Goal: Transaction & Acquisition: Purchase product/service

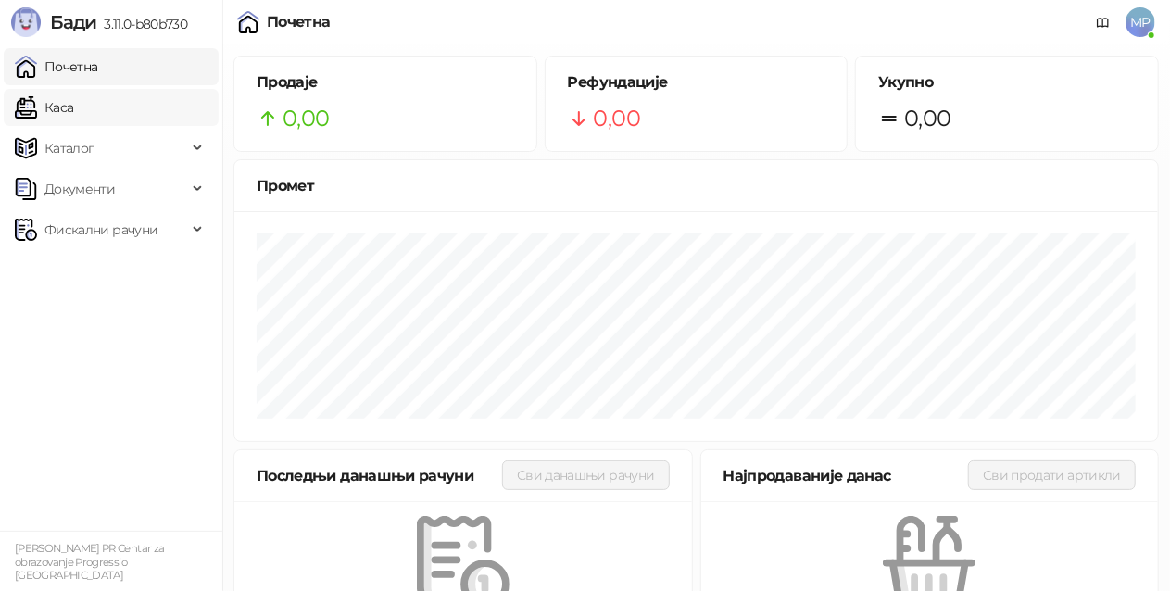
click at [73, 107] on link "Каса" at bounding box center [44, 107] width 58 height 37
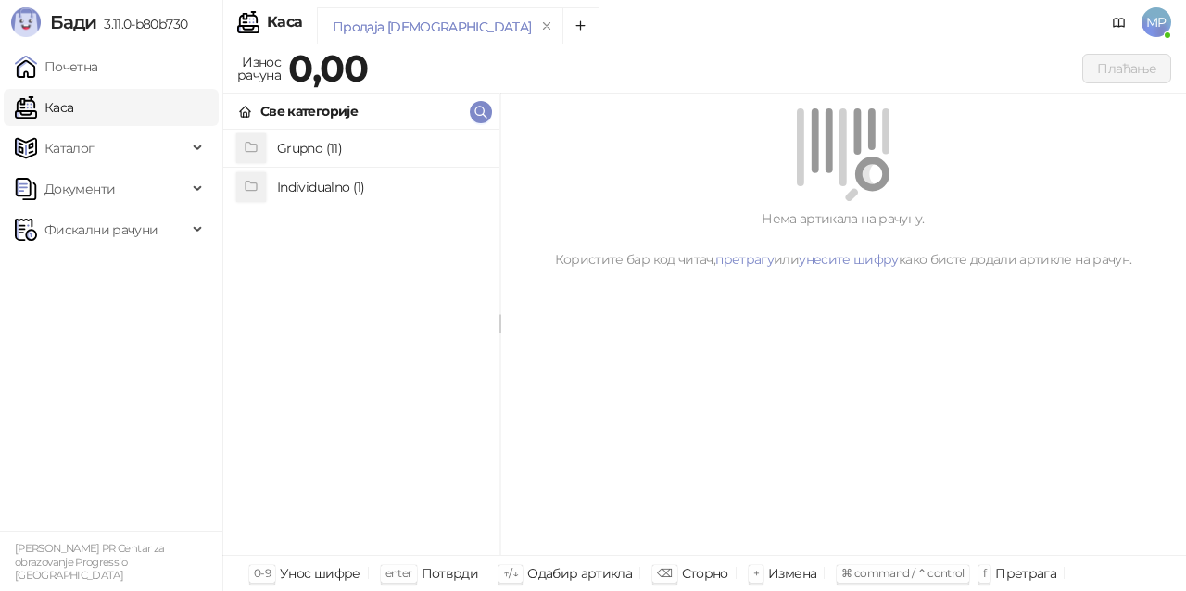
click at [350, 198] on h4 "Individualno (1)" at bounding box center [380, 187] width 207 height 30
click at [349, 139] on h4 "IPRU" at bounding box center [380, 149] width 207 height 30
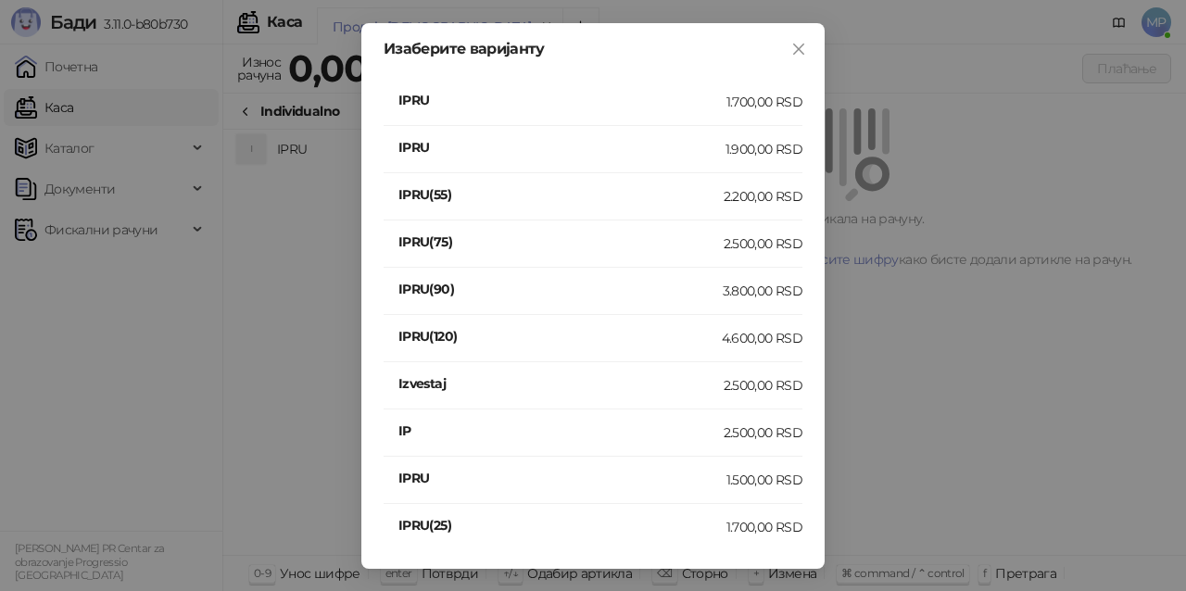
click at [747, 144] on div "1.900,00 RSD" at bounding box center [763, 149] width 77 height 20
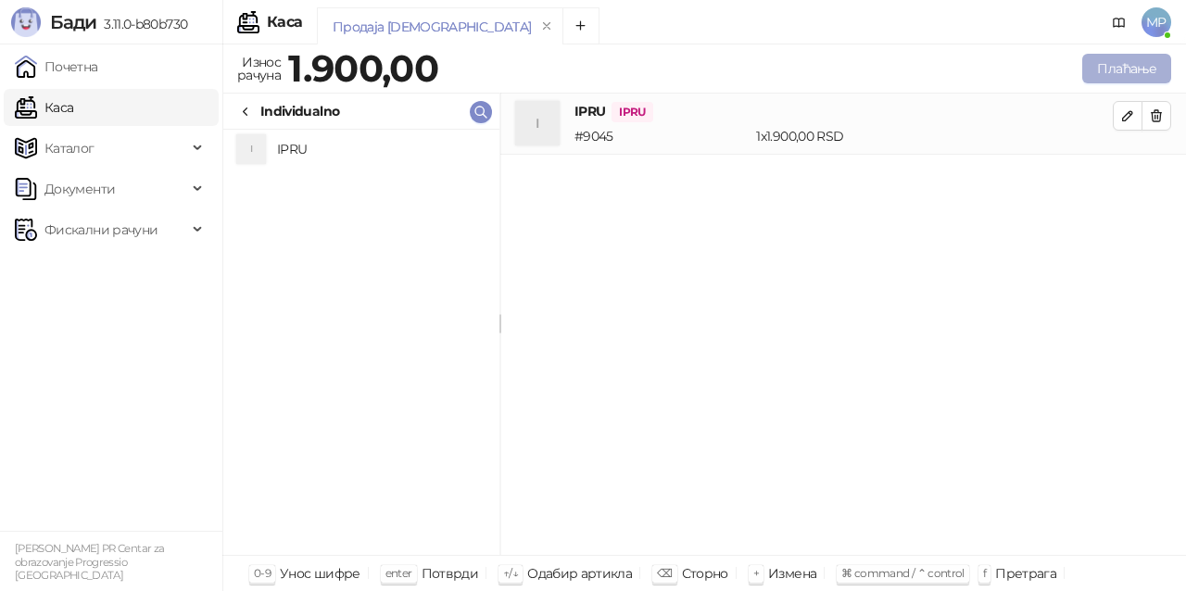
click at [1117, 70] on button "Плаћање" at bounding box center [1126, 69] width 89 height 30
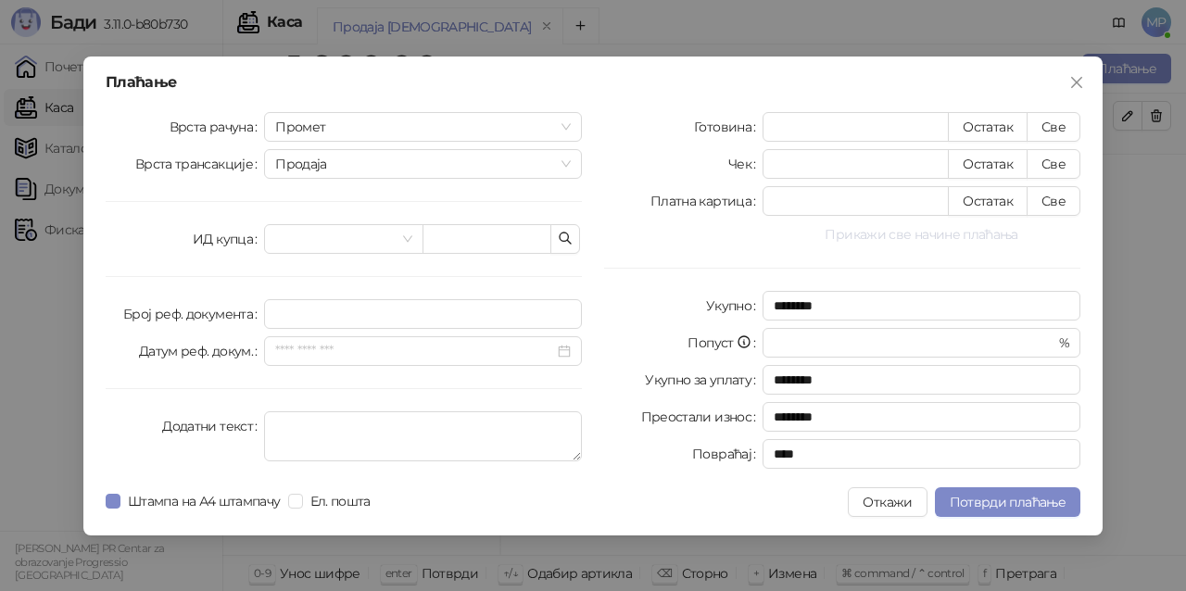
click at [914, 240] on button "Прикажи све начине плаћања" at bounding box center [921, 234] width 318 height 22
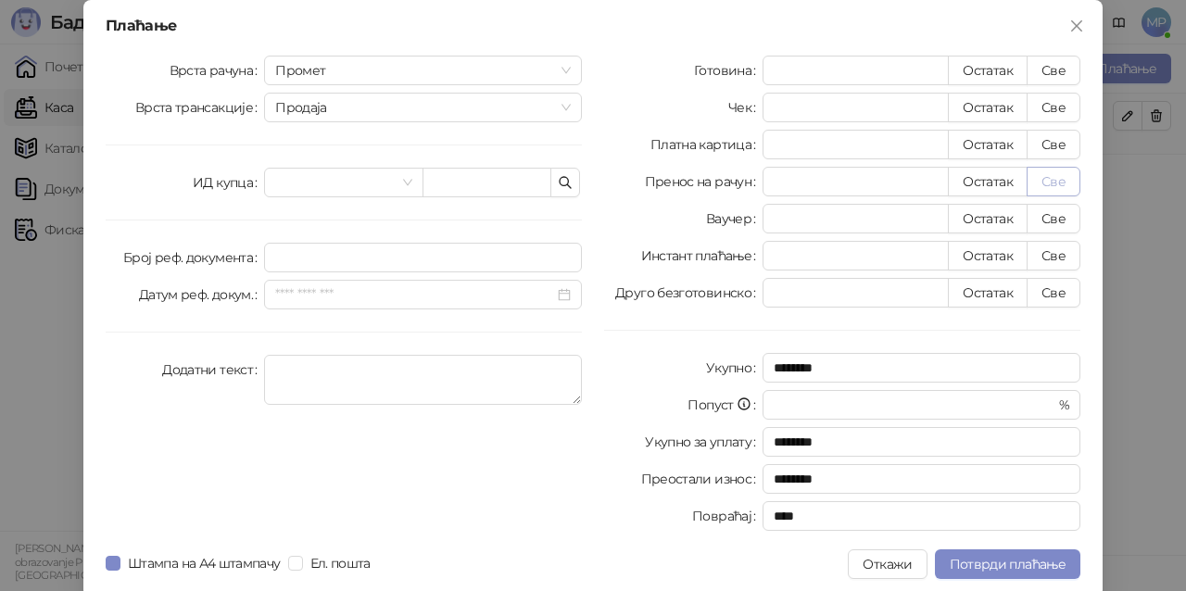
click at [1050, 178] on button "Све" at bounding box center [1053, 182] width 54 height 30
type input "****"
click at [1035, 561] on span "Потврди плаћање" at bounding box center [1007, 564] width 116 height 17
